Goal: Task Accomplishment & Management: Use online tool/utility

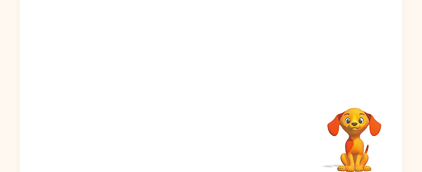
scroll to position [100, 0]
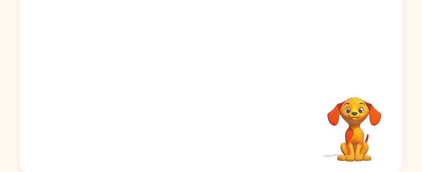
click at [357, 114] on video "Your browser must support playing .mp4 files to use Literably. Please try using…" at bounding box center [354, 123] width 77 height 77
click at [367, 113] on video "Your browser must support playing .mp4 files to use Literably. Please try using…" at bounding box center [354, 123] width 77 height 77
click at [378, 113] on video "Your browser must support playing .mp4 files to use Literably. Please try using…" at bounding box center [354, 123] width 77 height 77
click at [383, 115] on video "Your browser must support playing .mp4 files to use Literably. Please try using…" at bounding box center [354, 123] width 77 height 77
click at [229, 74] on div at bounding box center [210, 65] width 49 height 28
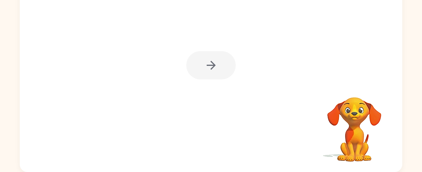
click at [217, 71] on div at bounding box center [210, 65] width 49 height 28
click at [221, 63] on div at bounding box center [210, 65] width 49 height 28
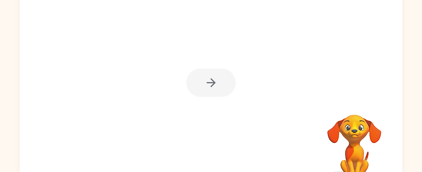
scroll to position [84, 0]
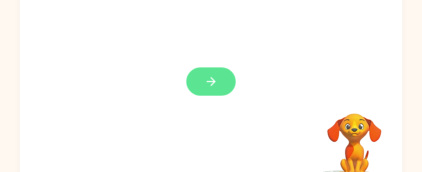
click at [205, 82] on icon "button" at bounding box center [212, 82] width 14 height 14
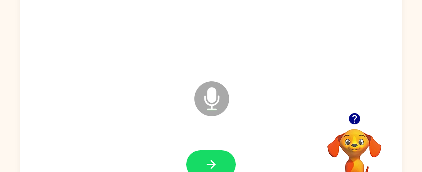
scroll to position [70, 0]
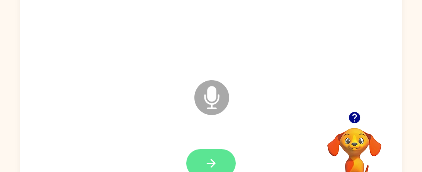
click at [208, 152] on button "button" at bounding box center [210, 163] width 49 height 28
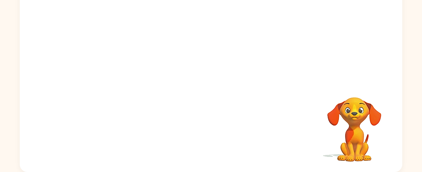
scroll to position [98, 0]
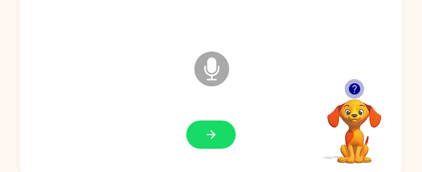
click at [355, 84] on icon "button" at bounding box center [354, 88] width 11 height 11
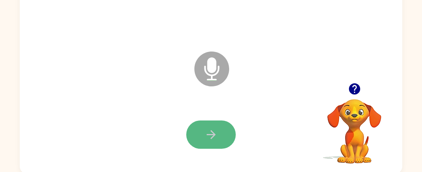
click at [228, 139] on button "button" at bounding box center [210, 134] width 49 height 28
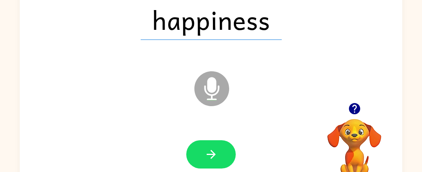
scroll to position [80, 0]
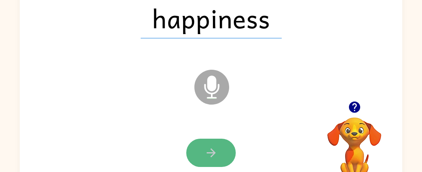
click at [208, 149] on icon "button" at bounding box center [212, 153] width 14 height 14
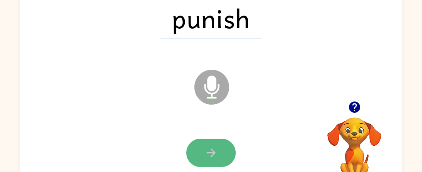
click at [208, 150] on icon "button" at bounding box center [212, 153] width 14 height 14
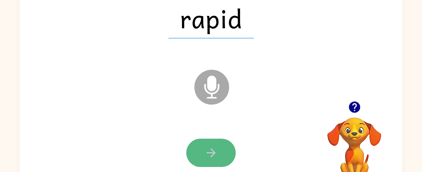
click at [208, 150] on icon "button" at bounding box center [212, 153] width 14 height 14
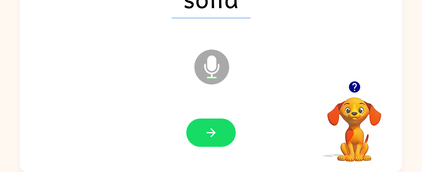
scroll to position [98, 0]
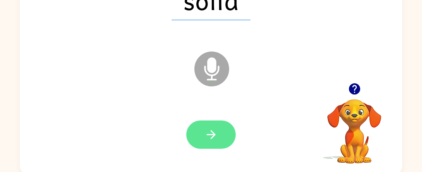
click at [203, 138] on button "button" at bounding box center [210, 134] width 49 height 28
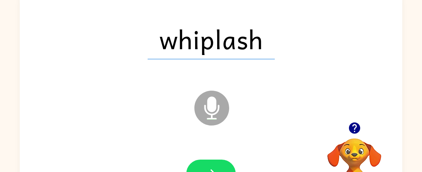
scroll to position [100, 0]
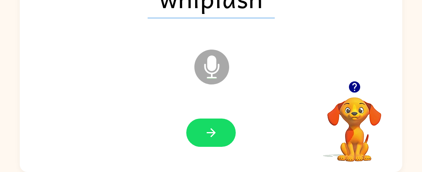
click at [203, 138] on button "button" at bounding box center [210, 132] width 49 height 28
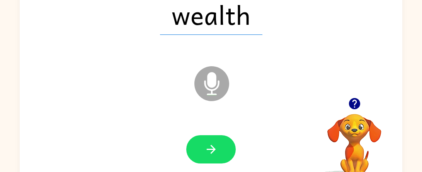
scroll to position [86, 0]
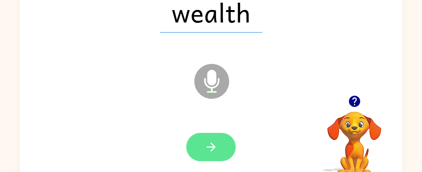
click at [203, 139] on button "button" at bounding box center [210, 147] width 49 height 28
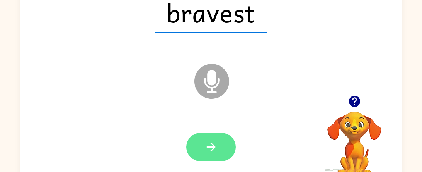
click at [201, 137] on button "button" at bounding box center [210, 147] width 49 height 28
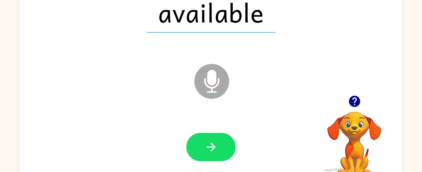
click at [201, 137] on button "button" at bounding box center [210, 147] width 49 height 28
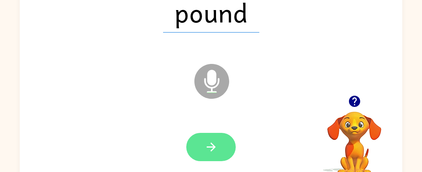
click at [201, 140] on button "button" at bounding box center [210, 147] width 49 height 28
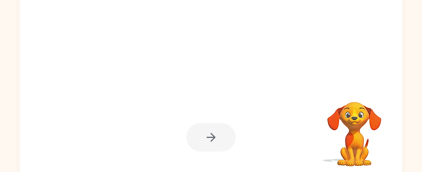
scroll to position [97, 0]
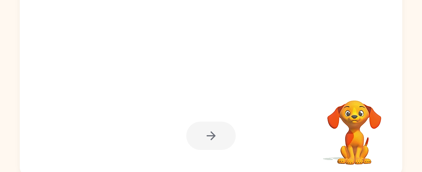
click at [220, 140] on div at bounding box center [210, 135] width 49 height 28
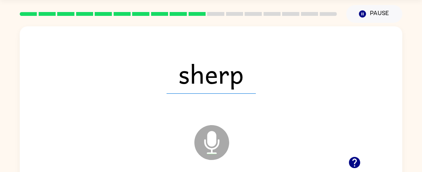
scroll to position [100, 0]
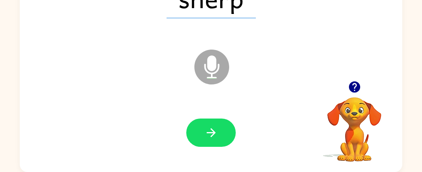
click at [220, 140] on button "button" at bounding box center [210, 132] width 49 height 28
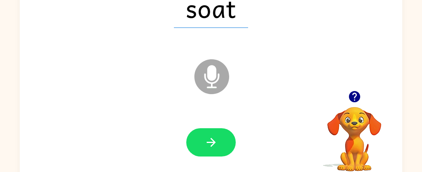
scroll to position [89, 0]
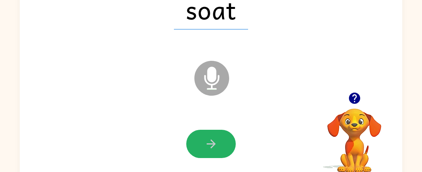
click at [220, 140] on button "button" at bounding box center [210, 144] width 49 height 28
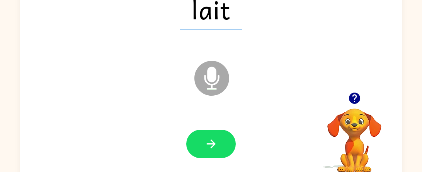
click at [220, 140] on button "button" at bounding box center [210, 144] width 49 height 28
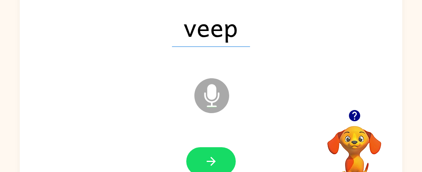
scroll to position [73, 0]
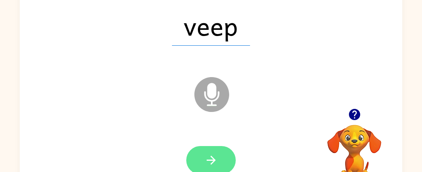
click at [215, 152] on button "button" at bounding box center [210, 160] width 49 height 28
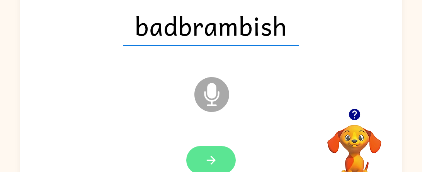
click at [213, 154] on icon "button" at bounding box center [212, 160] width 14 height 14
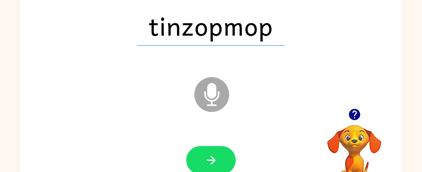
click at [213, 154] on icon "button" at bounding box center [212, 160] width 14 height 14
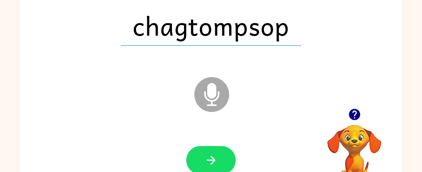
click at [213, 154] on icon "button" at bounding box center [212, 160] width 14 height 14
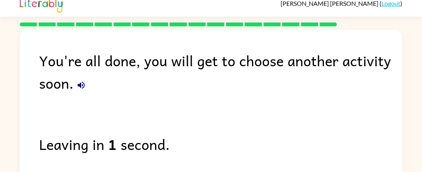
scroll to position [8, 0]
